Goal: Transaction & Acquisition: Obtain resource

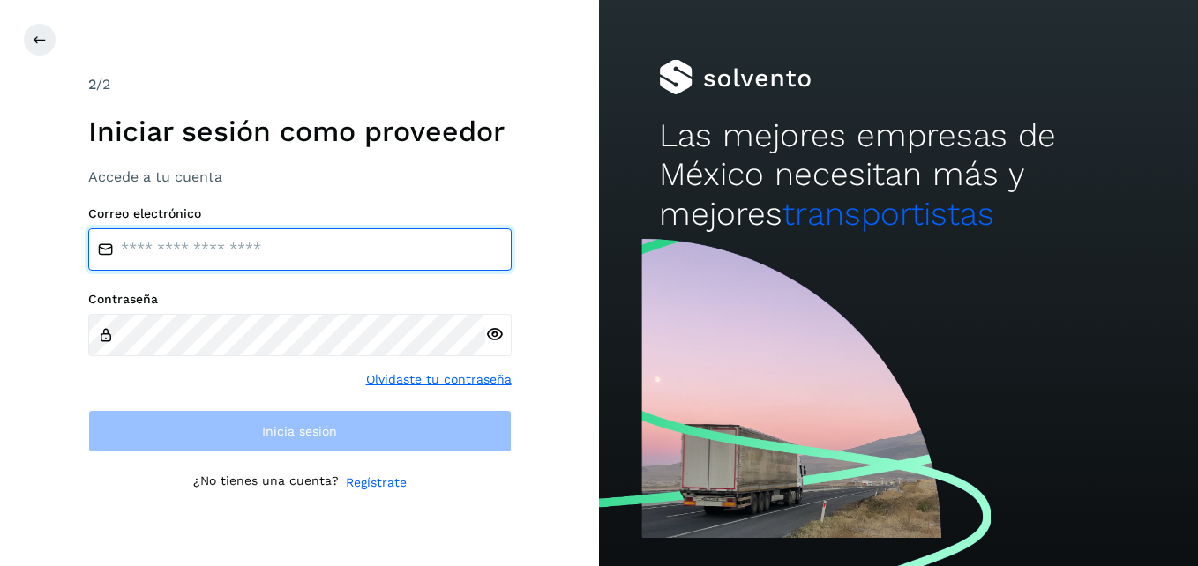
type input "**********"
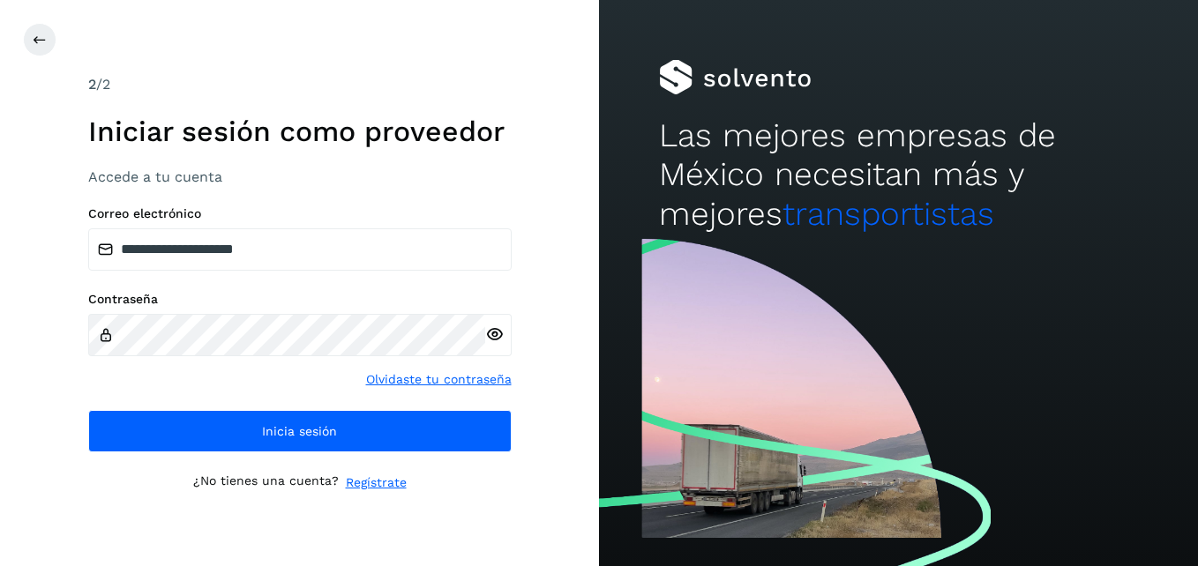
click at [500, 334] on icon at bounding box center [494, 334] width 19 height 19
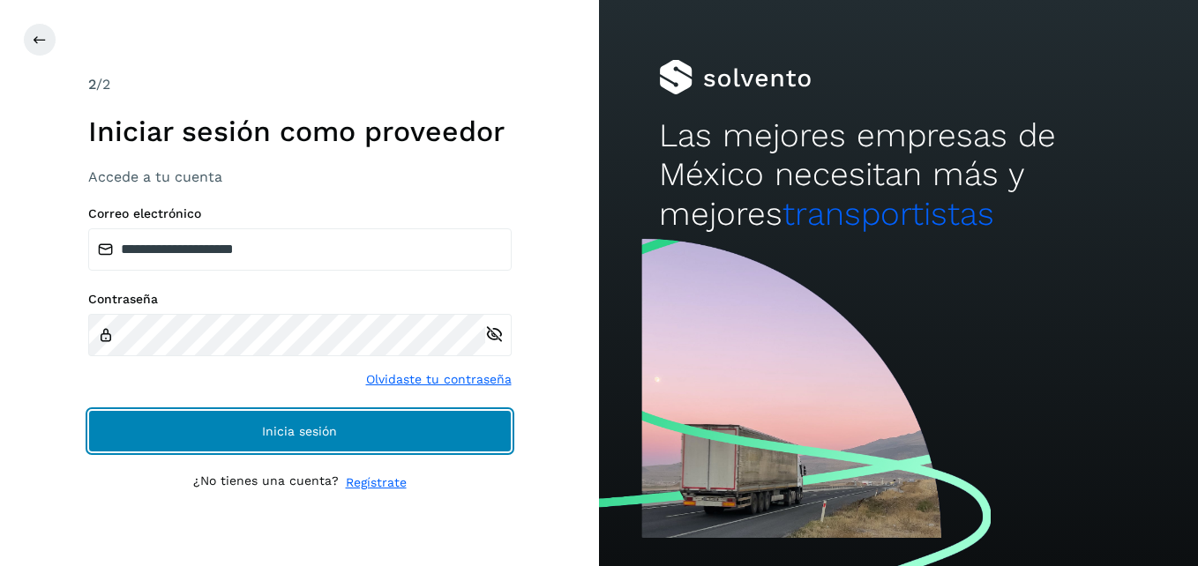
click at [347, 435] on button "Inicia sesión" at bounding box center [299, 431] width 423 height 42
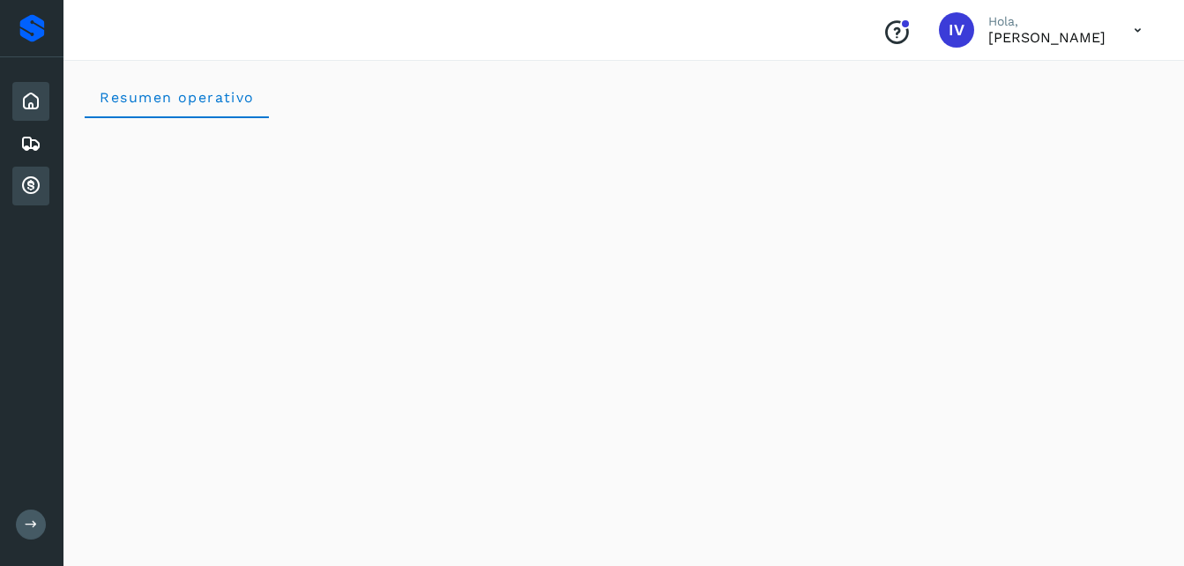
click at [36, 182] on icon at bounding box center [30, 186] width 21 height 21
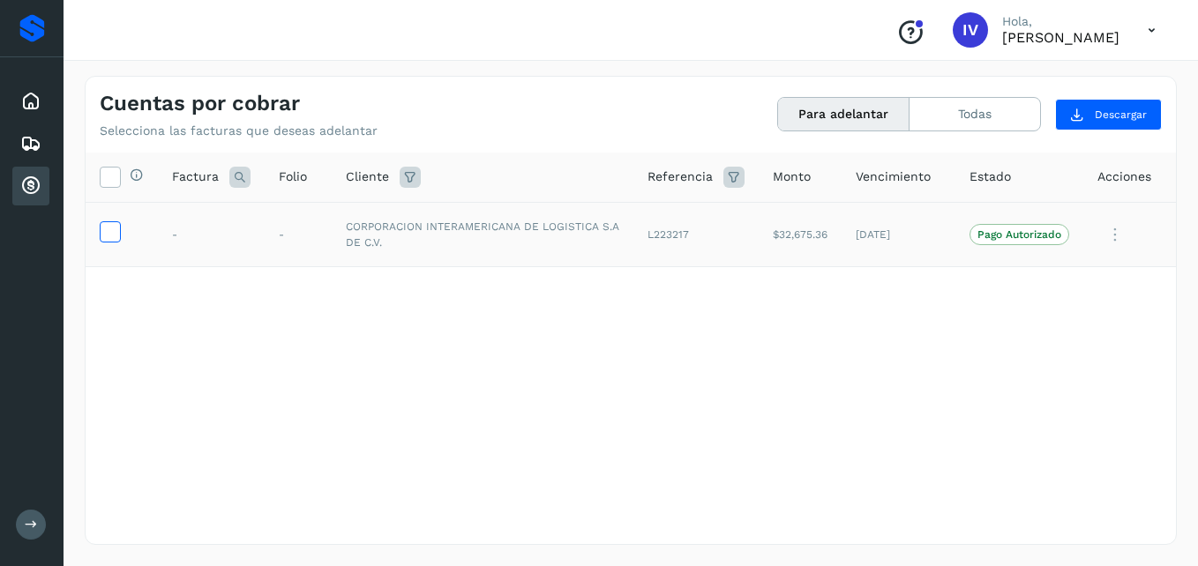
click at [103, 231] on icon at bounding box center [110, 230] width 19 height 19
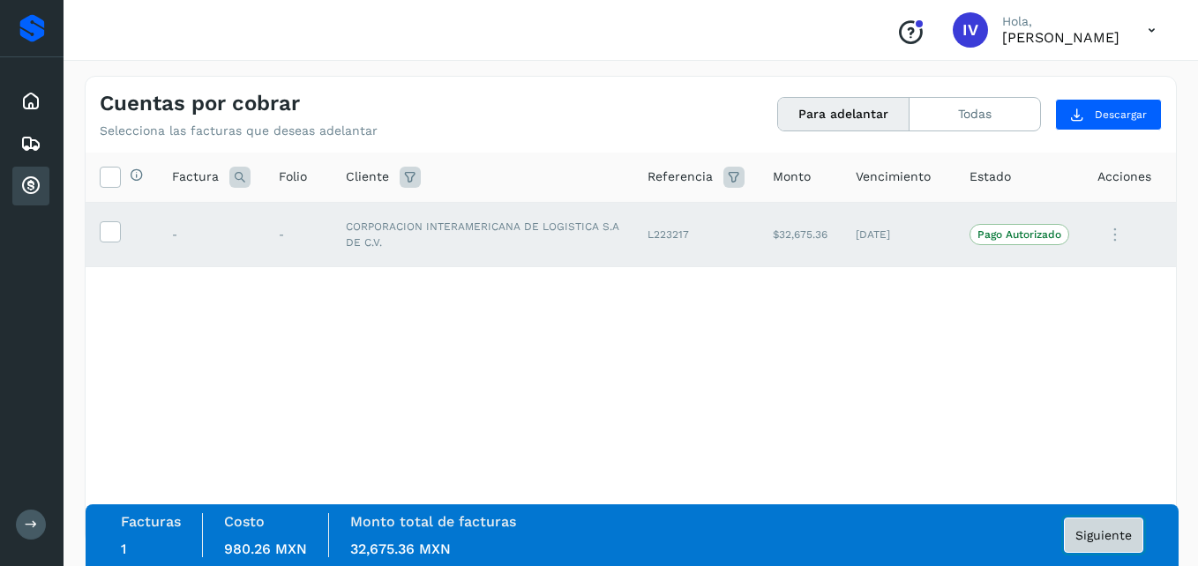
click at [1103, 537] on span "Siguiente" at bounding box center [1103, 535] width 56 height 12
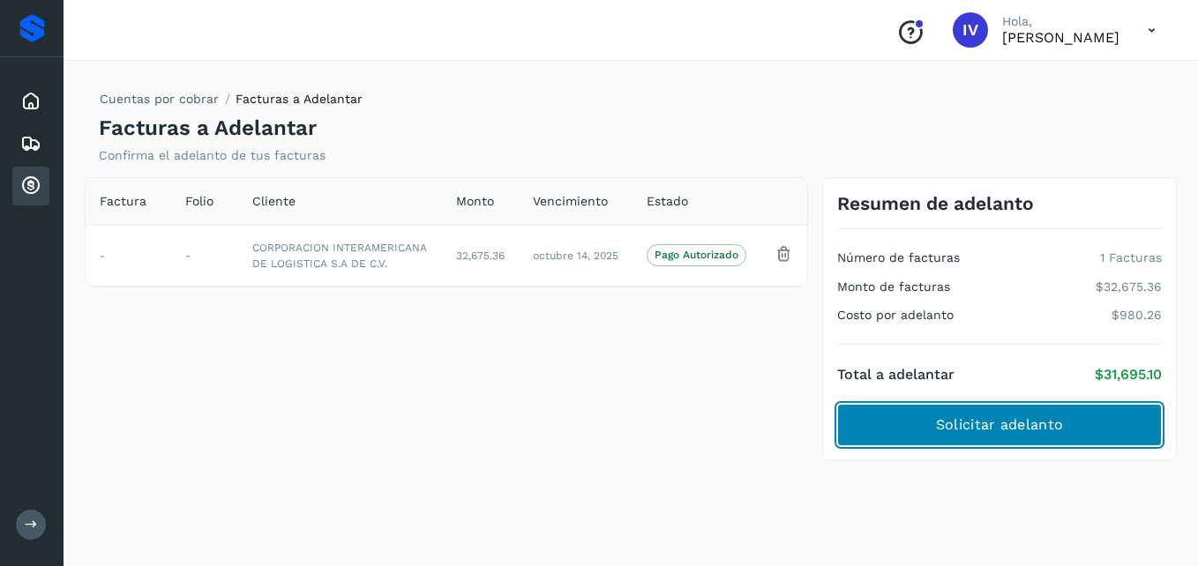
click at [1054, 433] on span "Solicitar adelanto" at bounding box center [999, 424] width 127 height 19
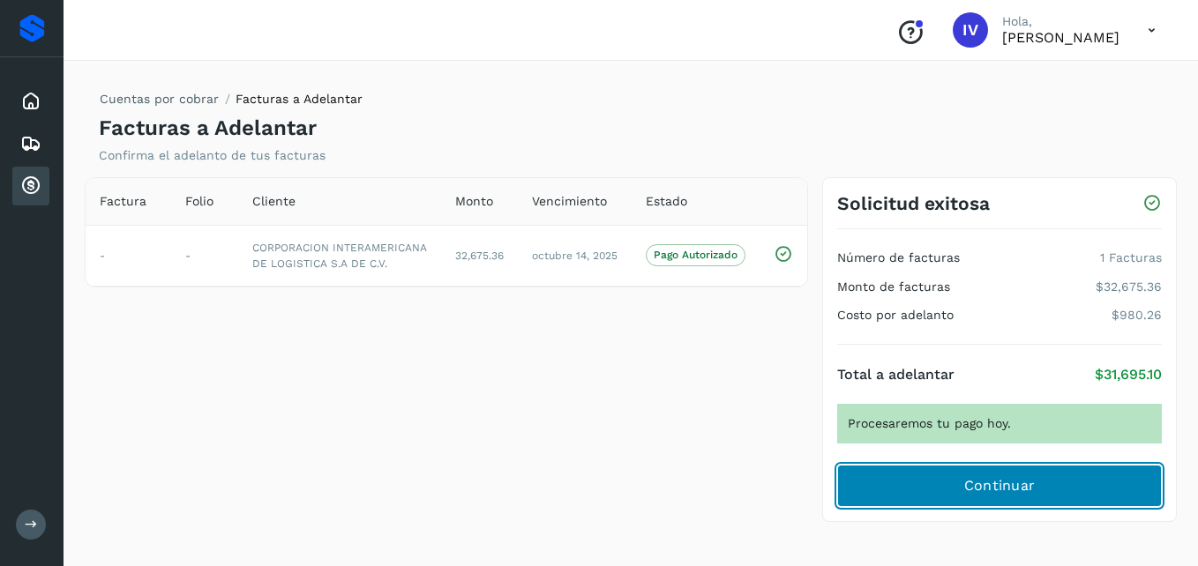
click at [971, 487] on span "Continuar" at bounding box center [999, 485] width 71 height 19
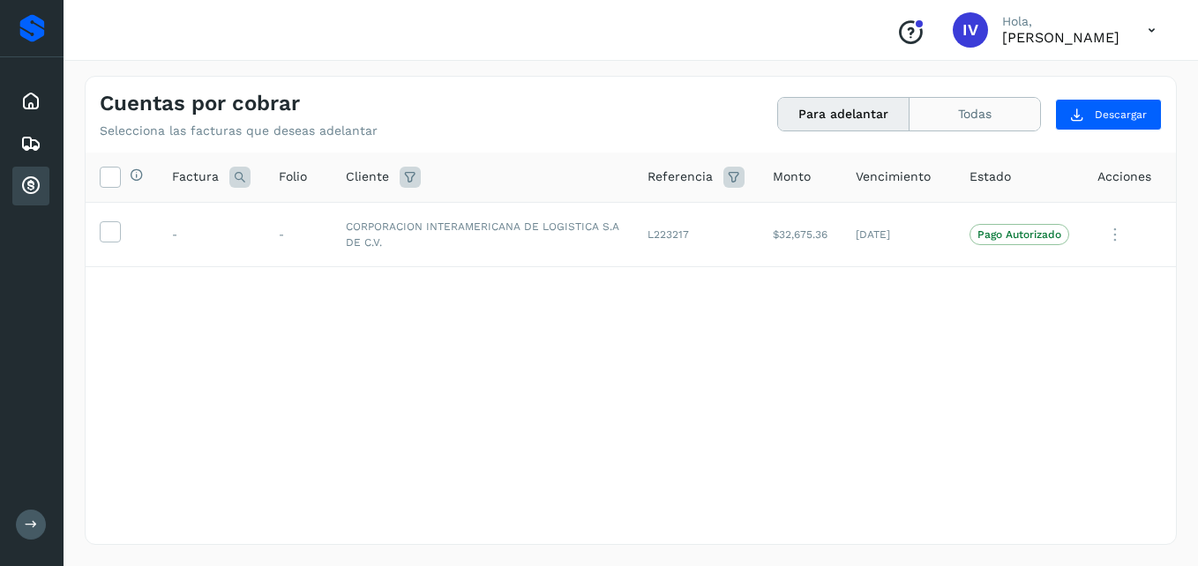
click at [956, 110] on button "Todas" at bounding box center [974, 114] width 131 height 33
